Goal: Task Accomplishment & Management: Manage account settings

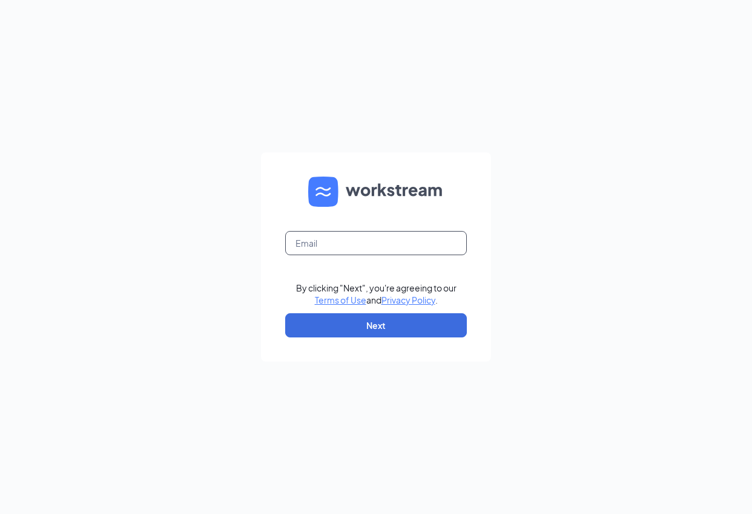
click at [373, 238] on input "text" at bounding box center [376, 243] width 182 height 24
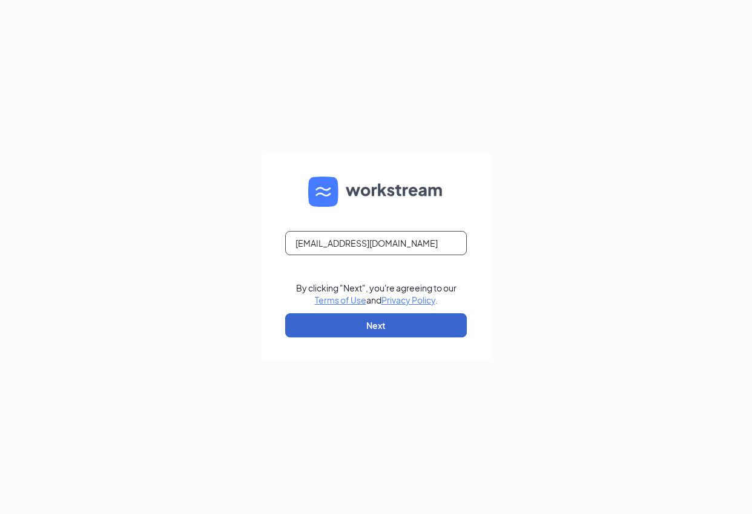
type input "[EMAIL_ADDRESS][DOMAIN_NAME]"
drag, startPoint x: 350, startPoint y: 322, endPoint x: 370, endPoint y: 323, distance: 20.0
click at [350, 322] on button "Next" at bounding box center [376, 325] width 182 height 24
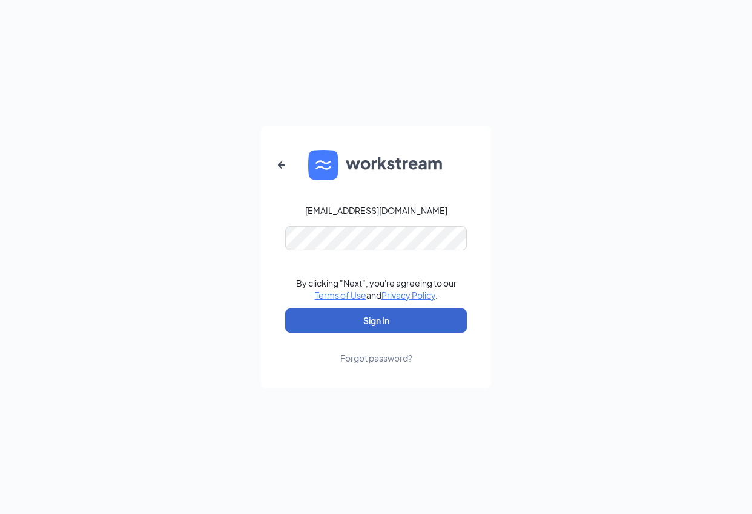
click at [379, 326] on button "Sign In" at bounding box center [376, 321] width 182 height 24
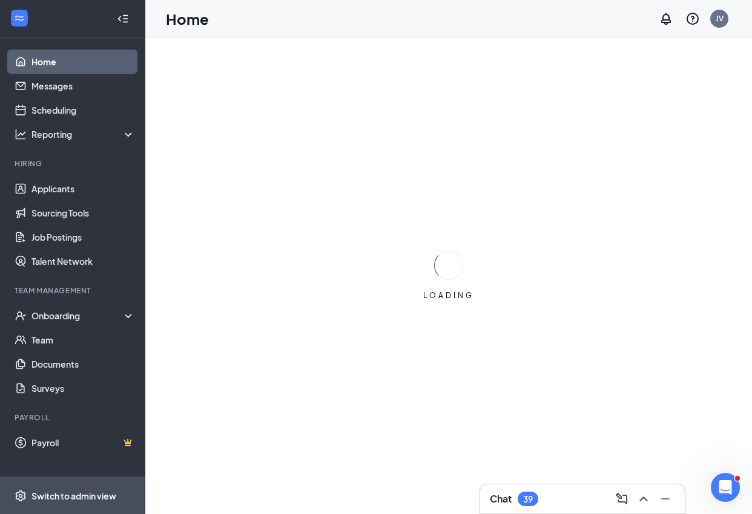
drag, startPoint x: 74, startPoint y: 491, endPoint x: 96, endPoint y: 486, distance: 22.3
click at [75, 490] on div "Switch to admin view" at bounding box center [73, 496] width 85 height 12
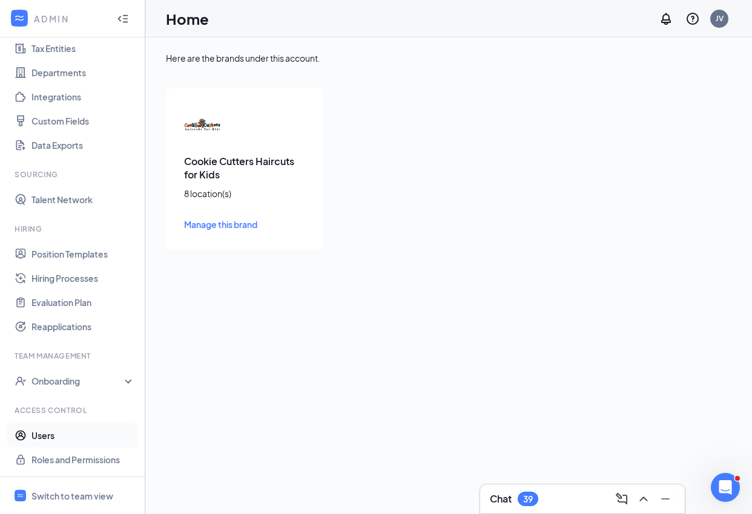
scroll to position [92, 0]
click at [56, 438] on link "Users" at bounding box center [82, 436] width 103 height 24
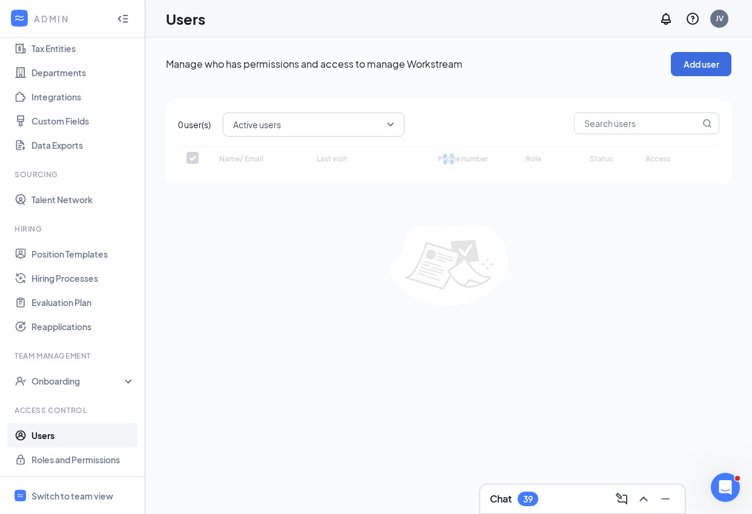
checkbox input "false"
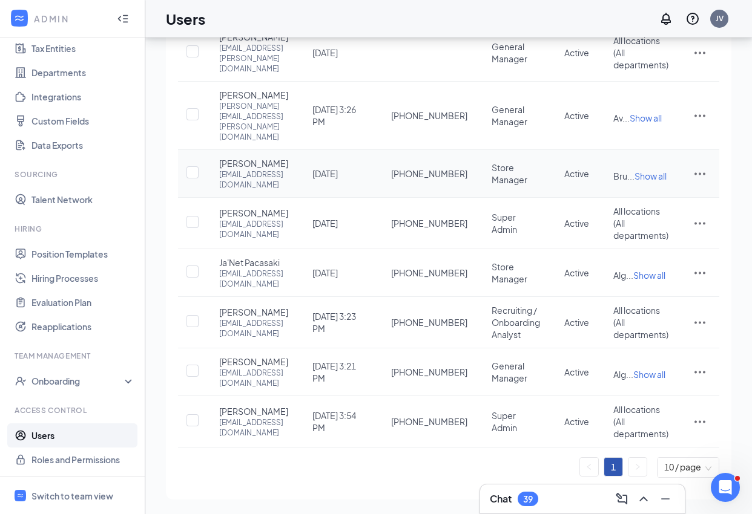
scroll to position [296, 0]
click at [695, 330] on icon "ActionsIcon" at bounding box center [699, 322] width 15 height 15
click at [637, 415] on span "Edit user" at bounding box center [639, 420] width 34 height 11
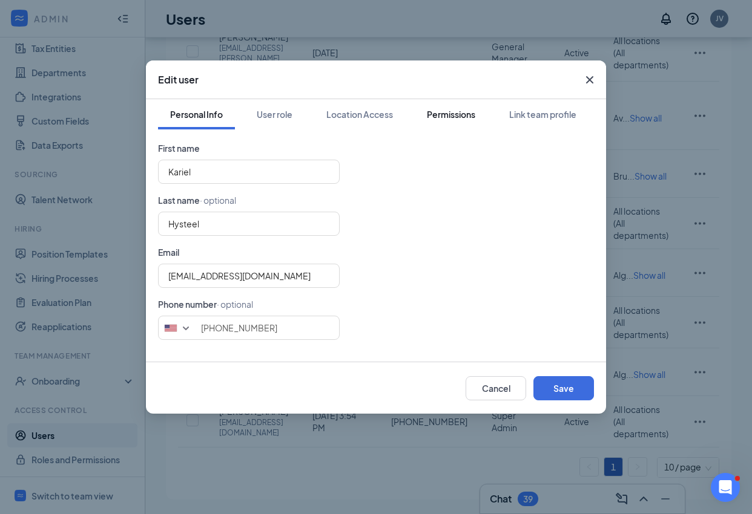
click at [441, 116] on div "Permissions" at bounding box center [451, 114] width 48 height 12
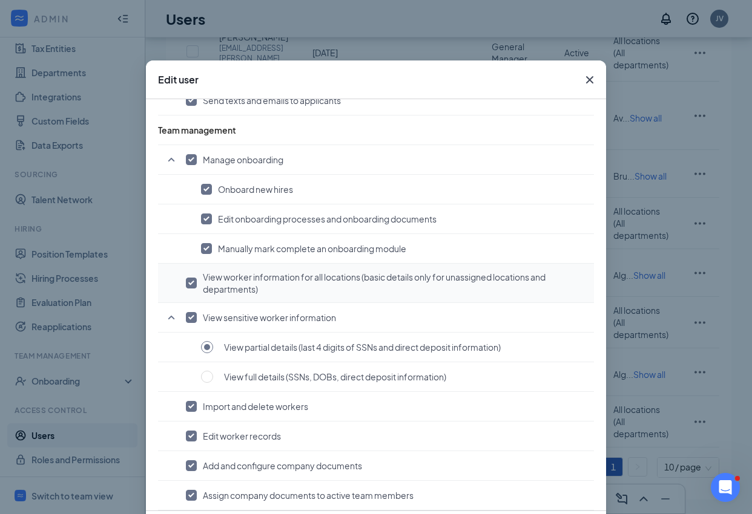
scroll to position [828, 0]
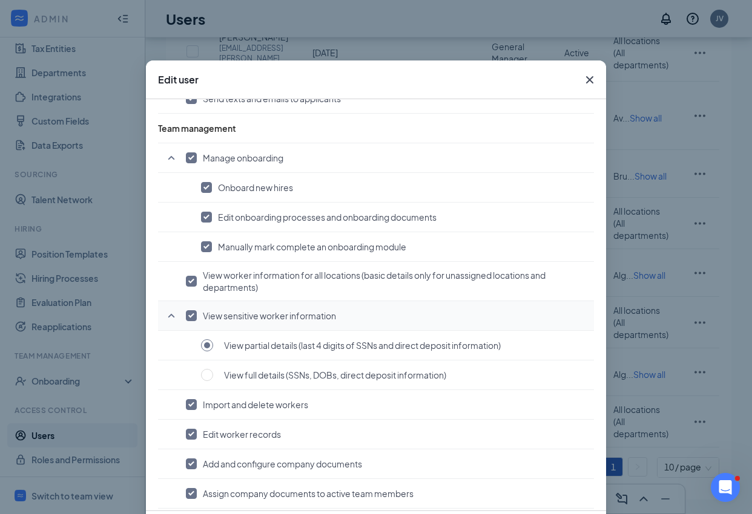
click at [192, 318] on input "checkbox" at bounding box center [191, 315] width 11 height 11
checkbox input "false"
radio input "false"
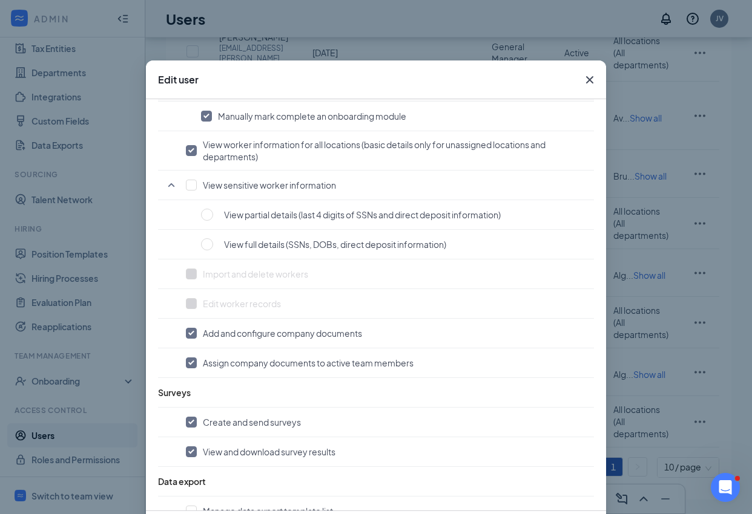
scroll to position [961, 0]
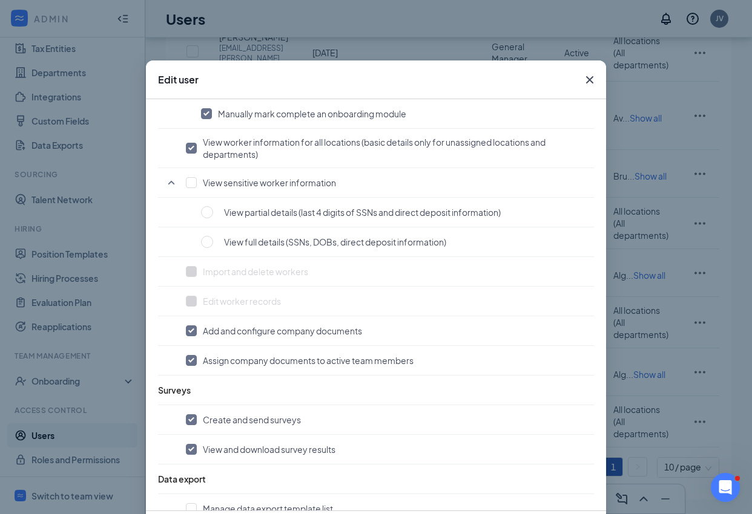
click at [592, 79] on icon "Cross" at bounding box center [589, 80] width 15 height 15
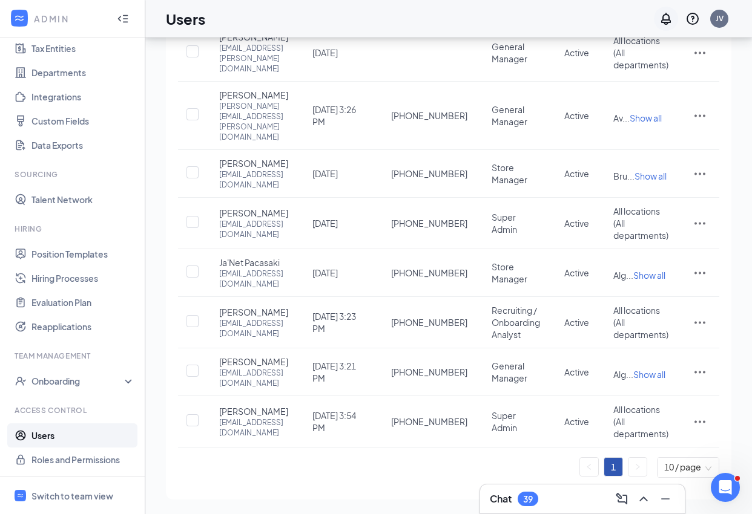
click at [668, 14] on icon "Notifications" at bounding box center [665, 18] width 15 height 15
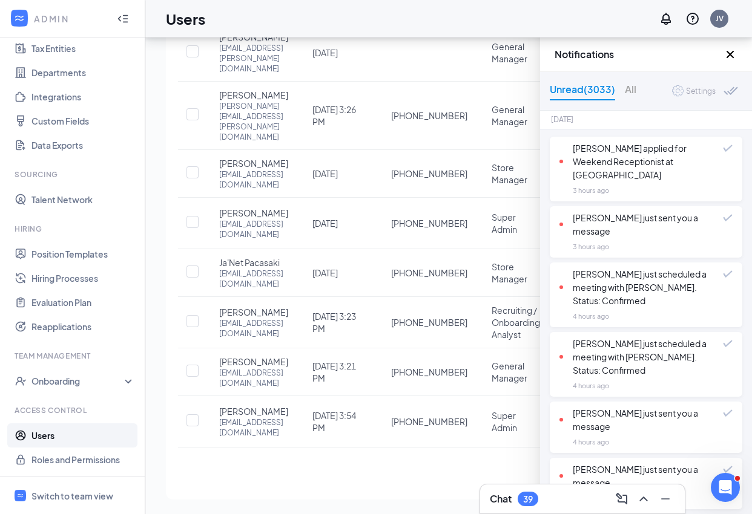
scroll to position [0, 0]
